Goal: Transaction & Acquisition: Purchase product/service

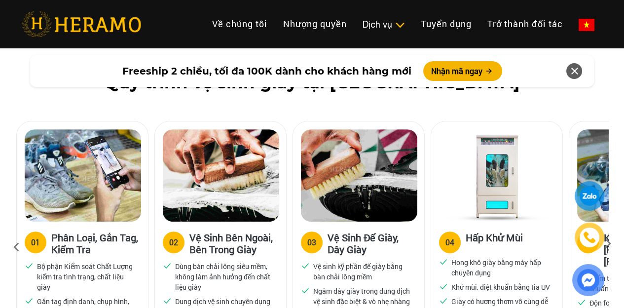
scroll to position [651, 0]
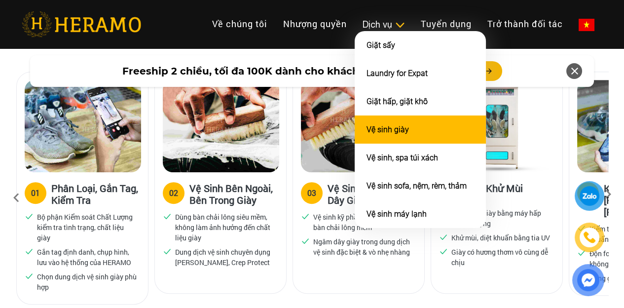
click at [355, 129] on li "Vệ sinh giày" at bounding box center [420, 129] width 131 height 28
click at [367, 133] on link "Vệ sinh giày" at bounding box center [388, 129] width 42 height 9
click at [355, 127] on li "Vệ sinh giày" at bounding box center [420, 129] width 131 height 28
click at [355, 129] on li "Vệ sinh giày" at bounding box center [420, 129] width 131 height 28
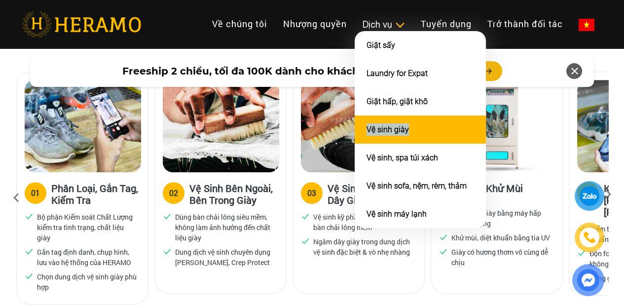
click at [355, 129] on li "Vệ sinh giày" at bounding box center [420, 129] width 131 height 28
click at [355, 134] on li "Vệ sinh giày" at bounding box center [420, 129] width 131 height 28
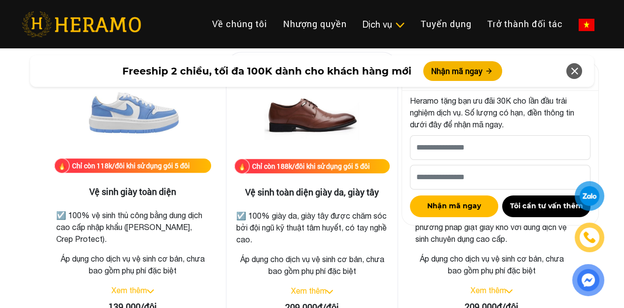
scroll to position [1628, 0]
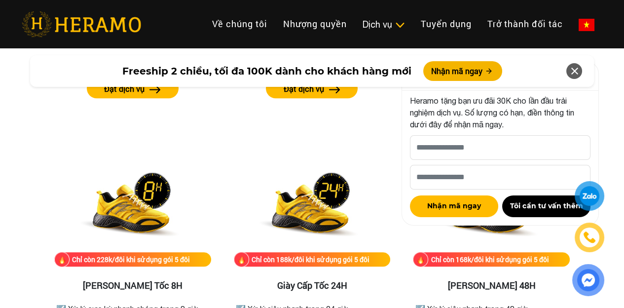
click at [577, 69] on icon at bounding box center [574, 71] width 12 height 18
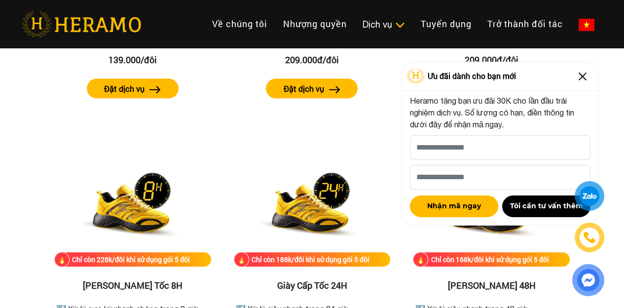
click at [581, 73] on img at bounding box center [583, 77] width 16 height 16
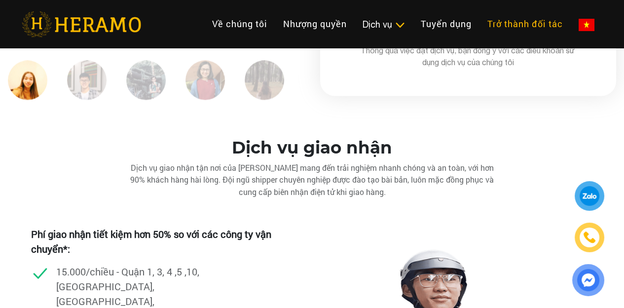
scroll to position [651, 0]
